Goal: Information Seeking & Learning: Learn about a topic

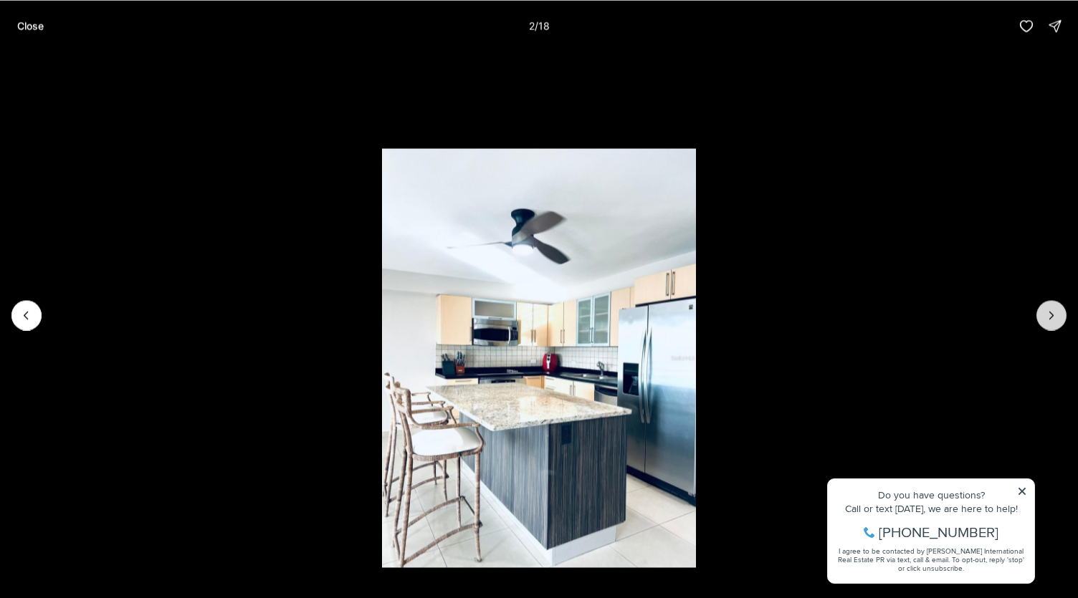
click at [1051, 312] on icon "Next slide" at bounding box center [1051, 315] width 14 height 14
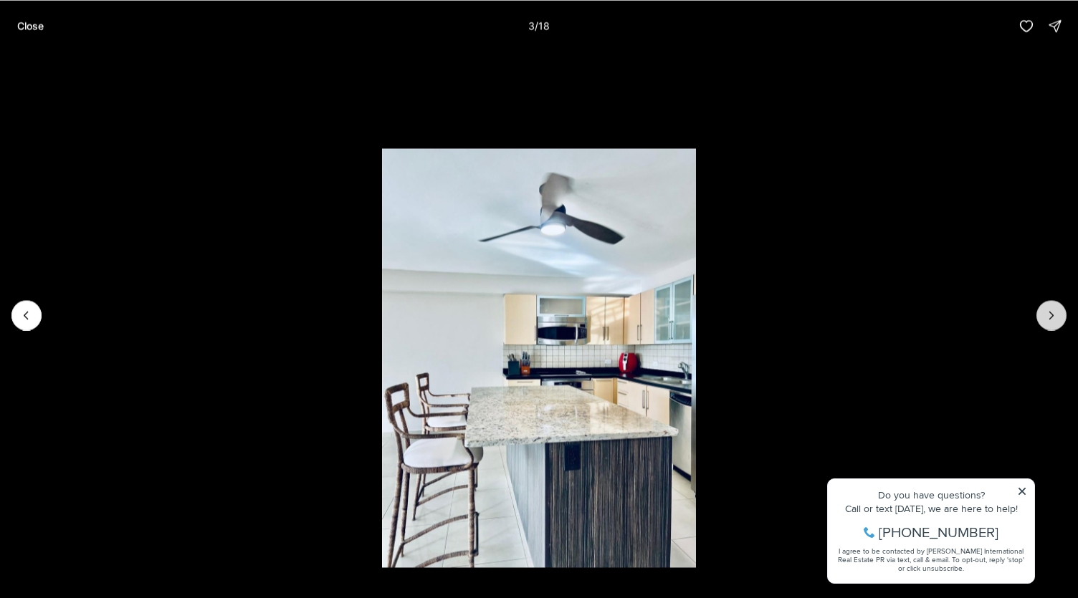
click at [1051, 312] on icon "Next slide" at bounding box center [1051, 315] width 14 height 14
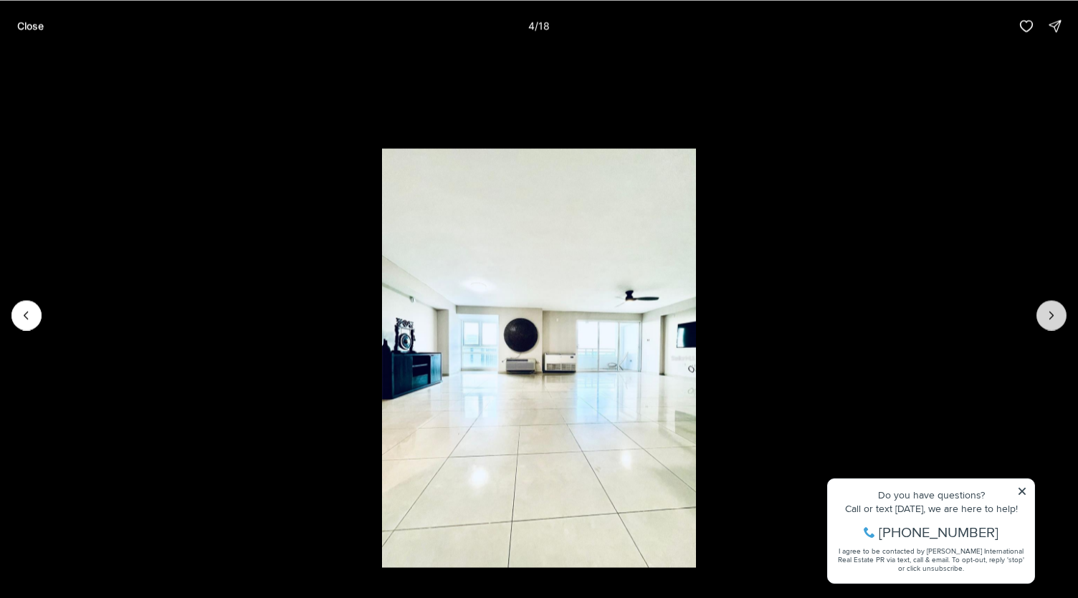
click at [1049, 312] on icon "Next slide" at bounding box center [1051, 315] width 14 height 14
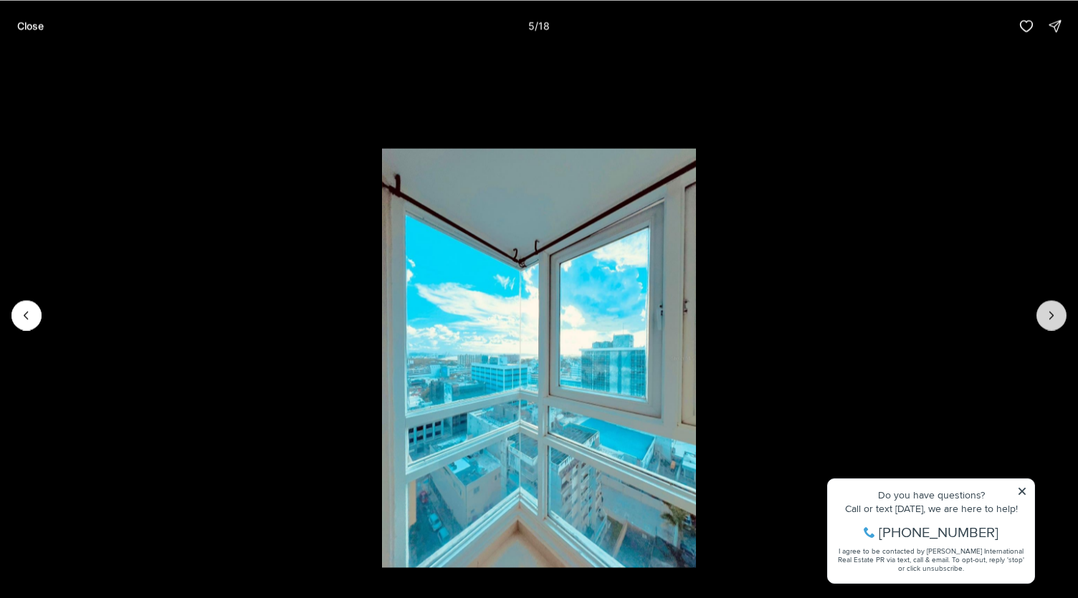
click at [1049, 312] on icon "Next slide" at bounding box center [1051, 315] width 14 height 14
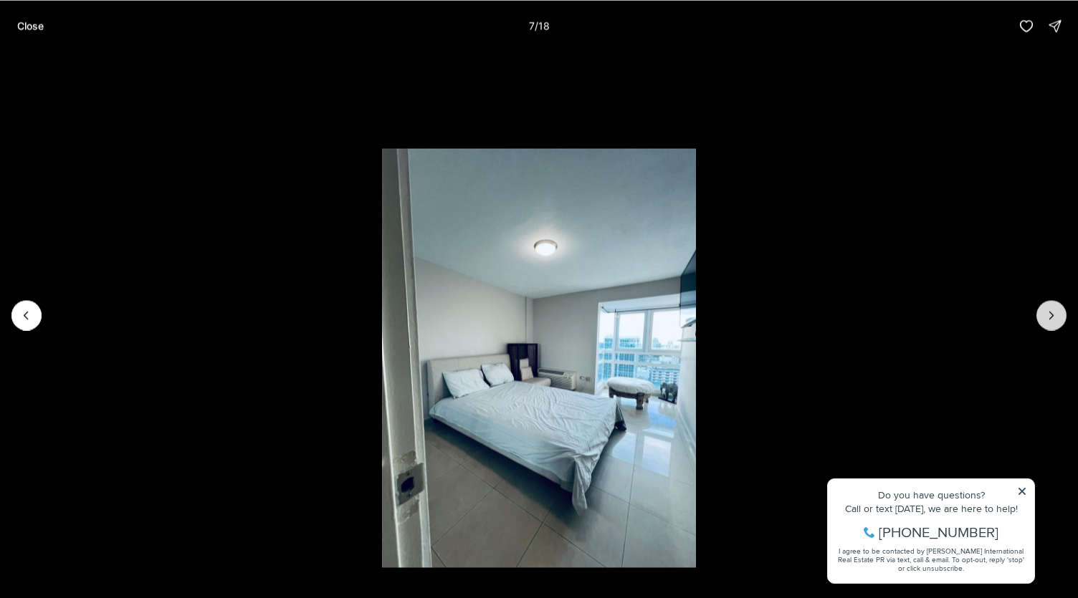
click at [1049, 312] on icon "Next slide" at bounding box center [1051, 315] width 14 height 14
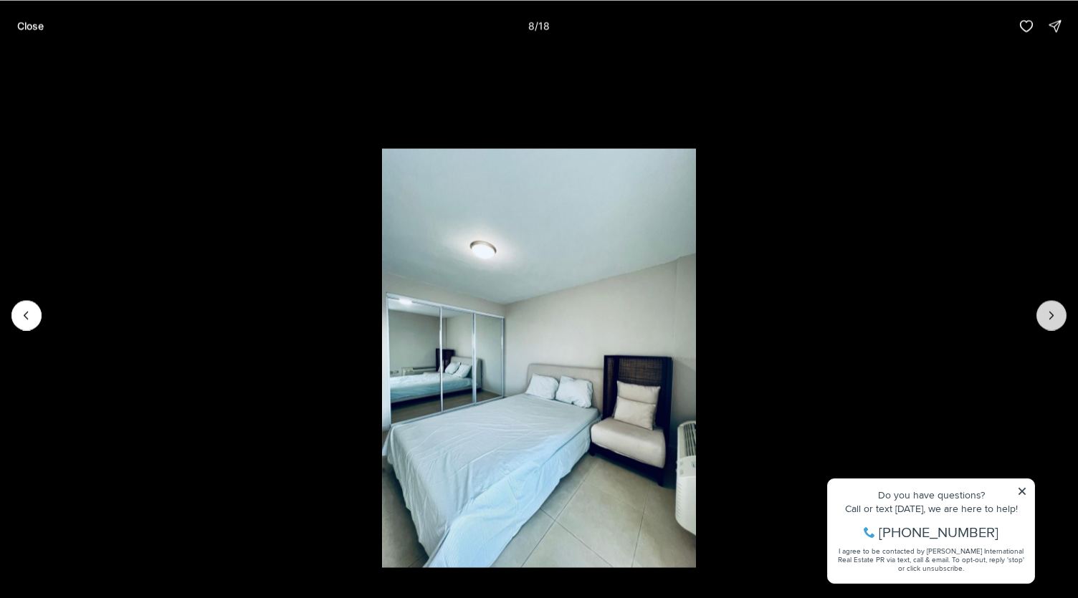
click at [1049, 312] on icon "Next slide" at bounding box center [1051, 315] width 14 height 14
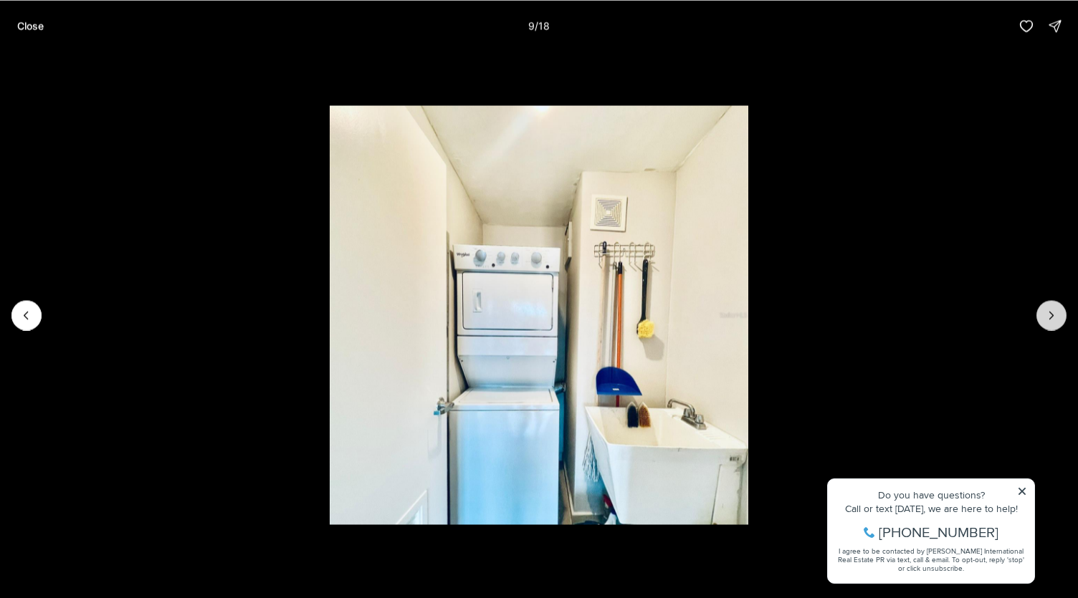
click at [1049, 312] on icon "Next slide" at bounding box center [1051, 315] width 14 height 14
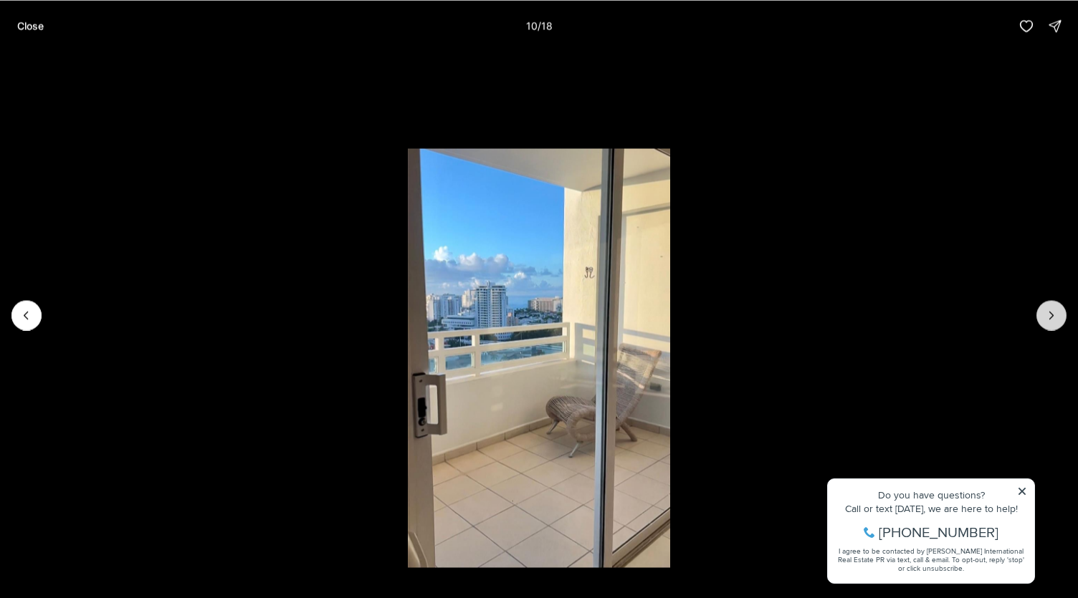
click at [1049, 312] on icon "Next slide" at bounding box center [1051, 315] width 14 height 14
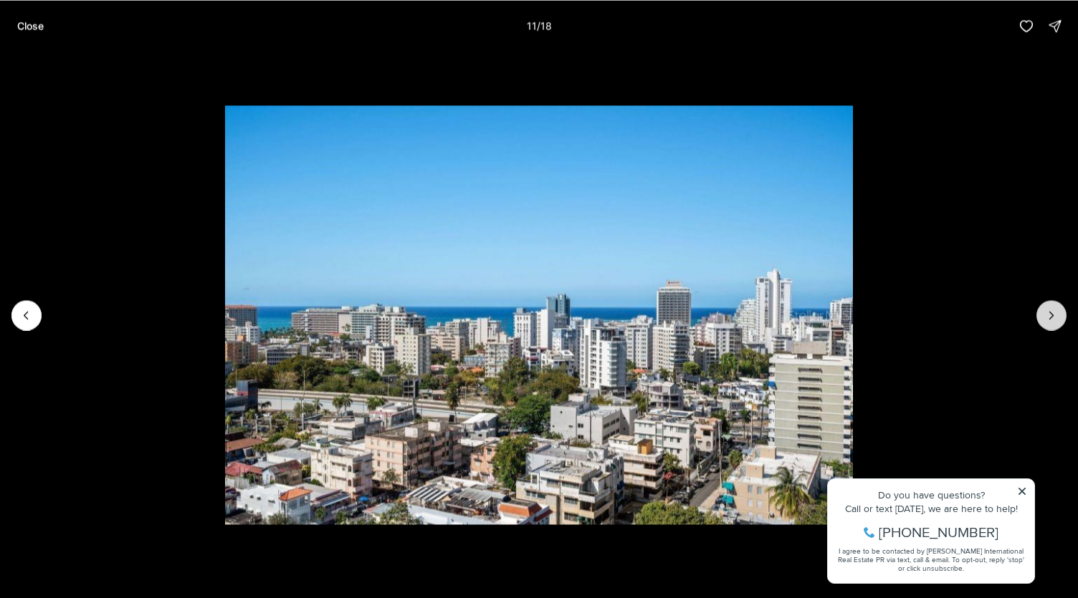
click at [1049, 312] on icon "Next slide" at bounding box center [1051, 315] width 14 height 14
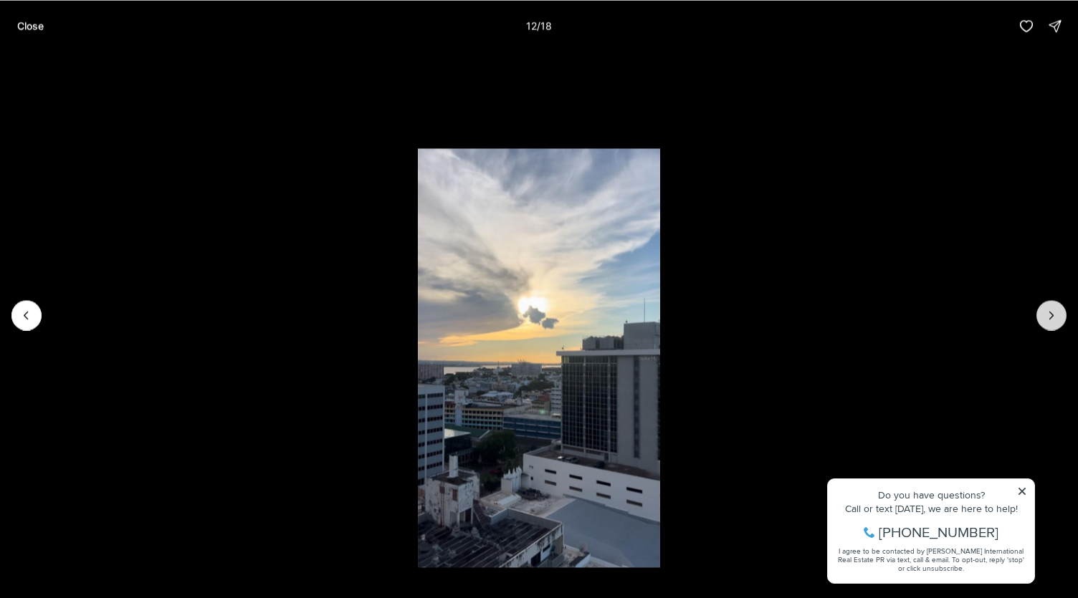
click at [1049, 312] on icon "Next slide" at bounding box center [1051, 315] width 14 height 14
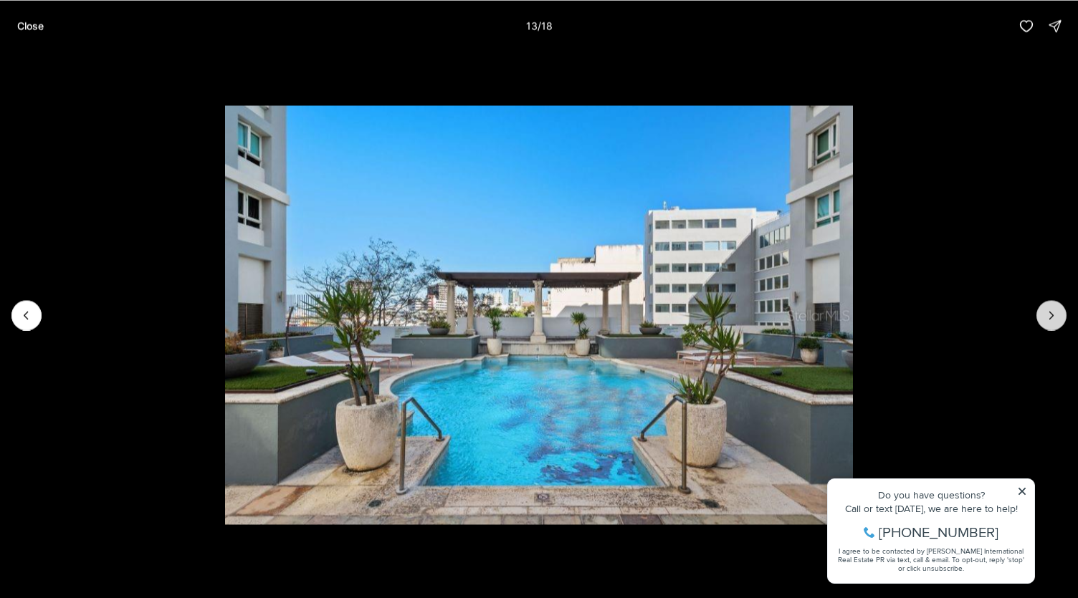
click at [1049, 312] on icon "Next slide" at bounding box center [1051, 315] width 14 height 14
